Goal: Task Accomplishment & Management: Manage account settings

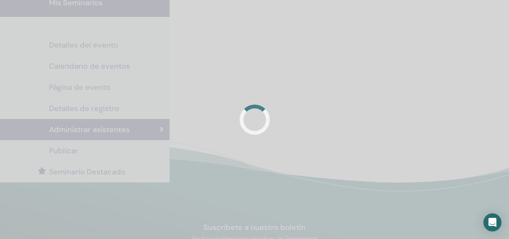
scroll to position [34, 0]
click at [408, 52] on div at bounding box center [254, 119] width 509 height 239
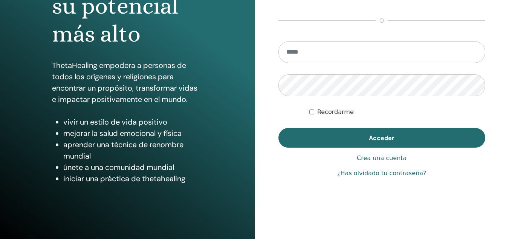
scroll to position [123, 0]
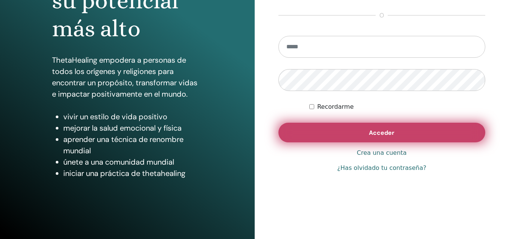
type input "**********"
click at [344, 133] on button "Acceder" at bounding box center [382, 132] width 207 height 20
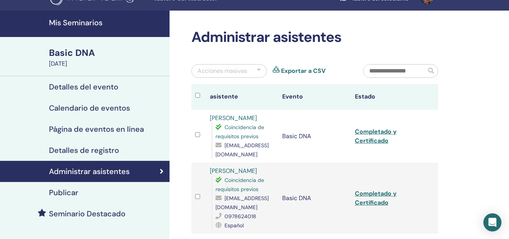
scroll to position [13, 0]
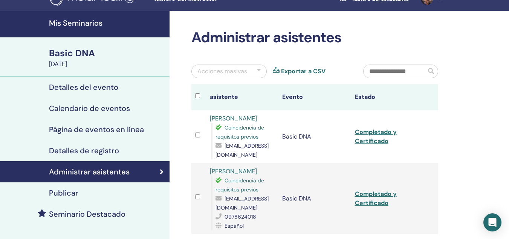
click at [88, 20] on h4 "Mis Seminarios" at bounding box center [107, 22] width 116 height 9
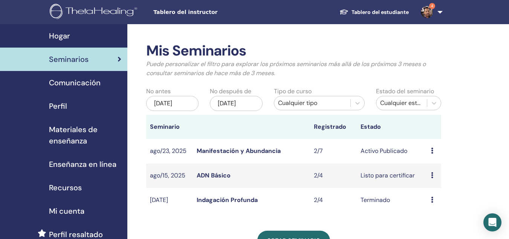
click at [272, 155] on link "Manifestación y Abundancia" at bounding box center [239, 151] width 84 height 8
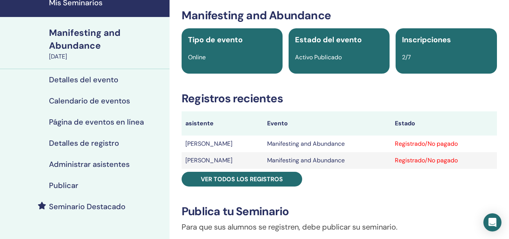
scroll to position [34, 0]
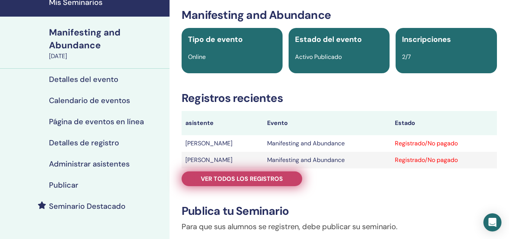
click at [279, 177] on span "Ver todos los registros" at bounding box center [242, 178] width 82 height 8
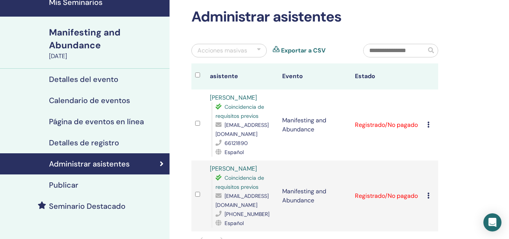
click at [429, 192] on icon at bounding box center [428, 195] width 2 height 6
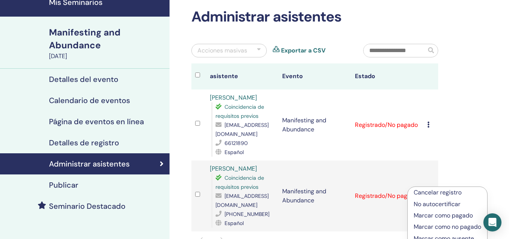
click at [442, 215] on p "Marcar como pagado" at bounding box center [447, 215] width 67 height 9
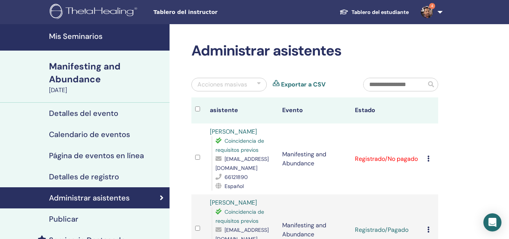
click at [424, 11] on img at bounding box center [427, 12] width 12 height 12
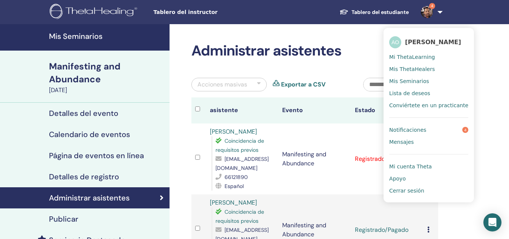
click at [415, 130] on span "Notificaciones" at bounding box center [407, 129] width 37 height 7
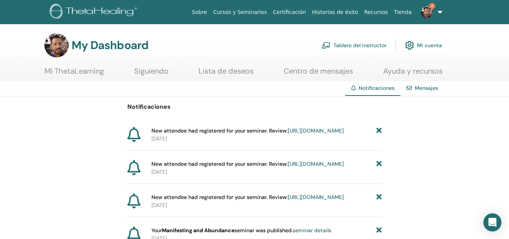
click at [288, 134] on link "[URL][DOMAIN_NAME]" at bounding box center [316, 130] width 56 height 7
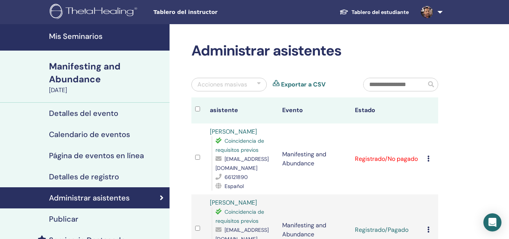
click at [429, 14] on img at bounding box center [427, 12] width 12 height 12
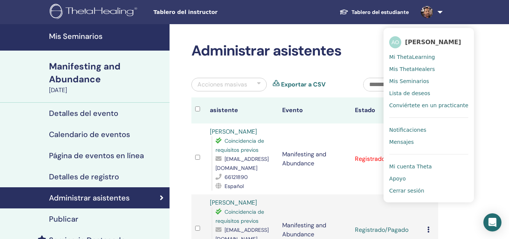
click at [421, 130] on span "Notificaciones" at bounding box center [407, 129] width 37 height 7
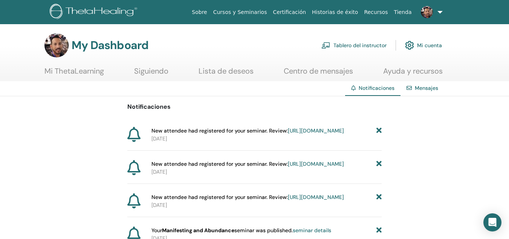
click at [288, 167] on link "[URL][DOMAIN_NAME]" at bounding box center [316, 163] width 56 height 7
